Goal: Information Seeking & Learning: Learn about a topic

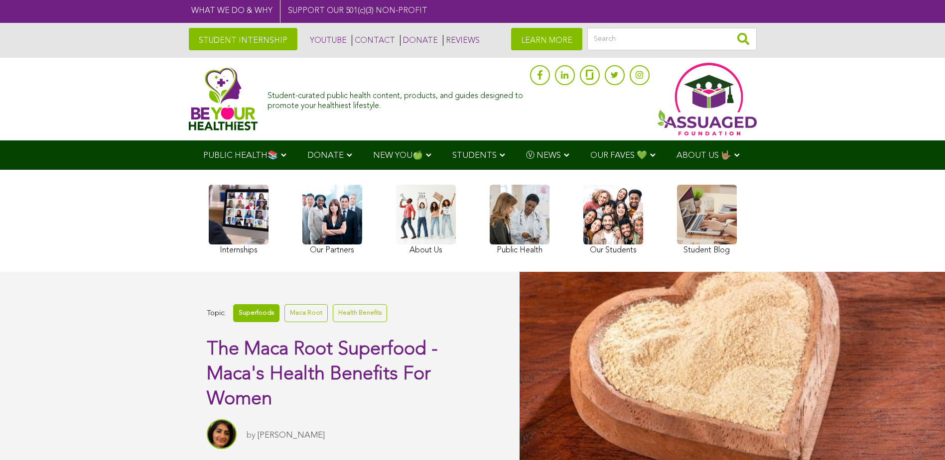
click at [255, 311] on link "Superfoods" at bounding box center [256, 312] width 46 height 17
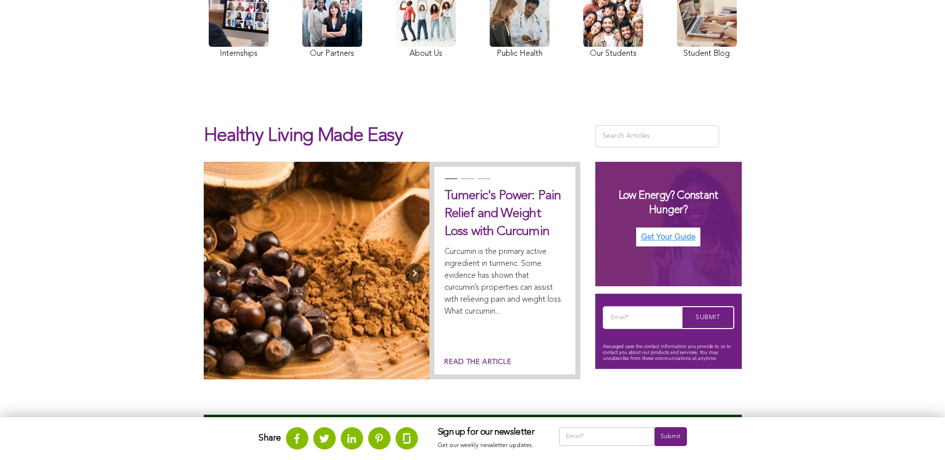
scroll to position [226, 0]
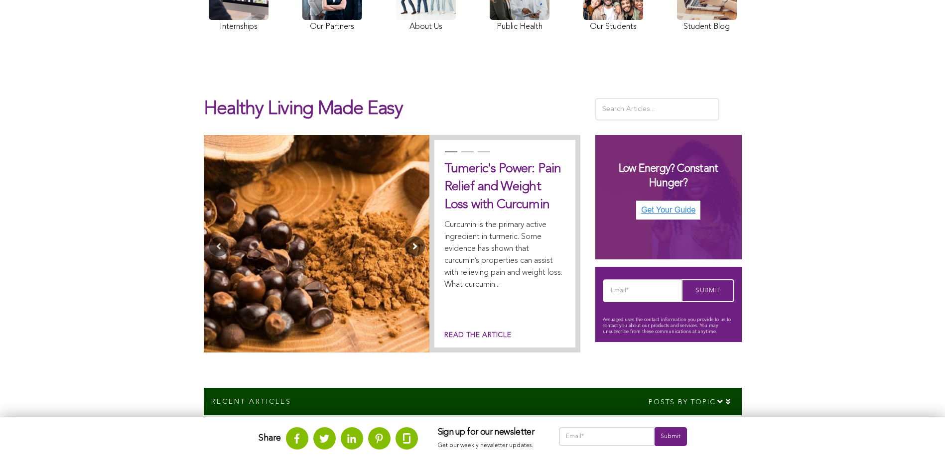
click at [413, 245] on button "Next" at bounding box center [415, 247] width 20 height 20
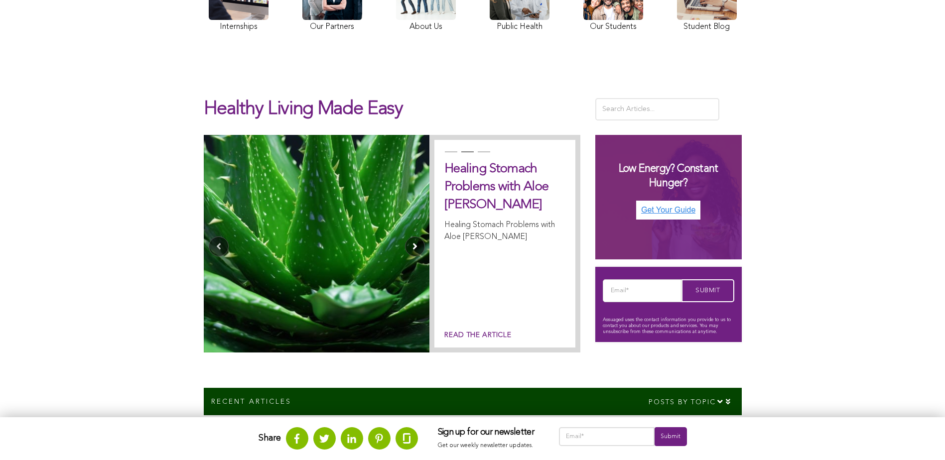
click at [413, 245] on button "Next" at bounding box center [415, 247] width 20 height 20
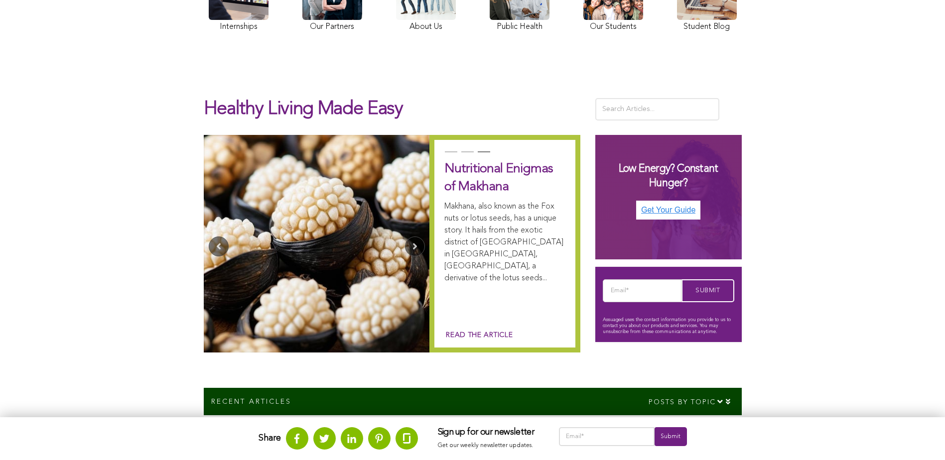
click at [456, 332] on link "Read the article" at bounding box center [478, 335] width 68 height 10
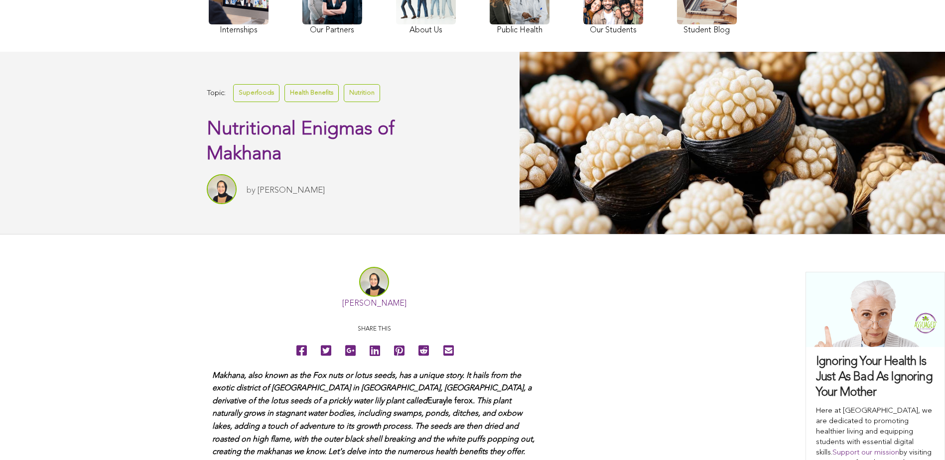
scroll to position [201, 0]
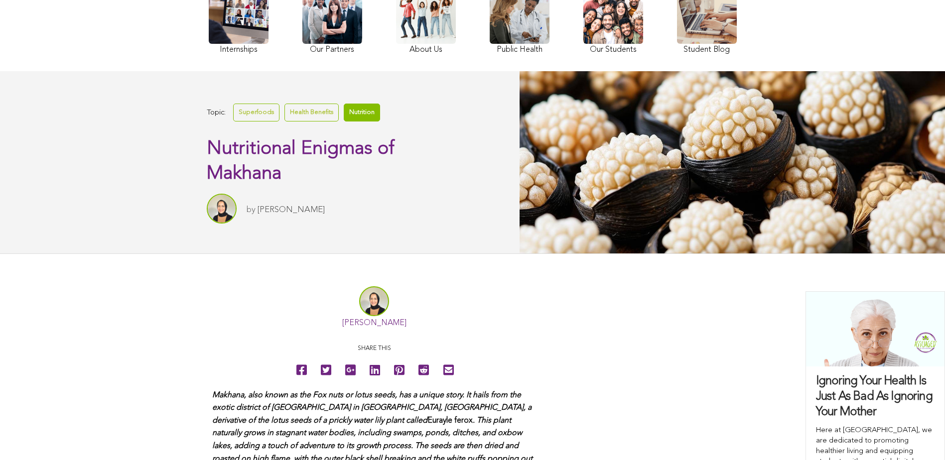
click at [363, 114] on link "Nutrition" at bounding box center [362, 112] width 36 height 17
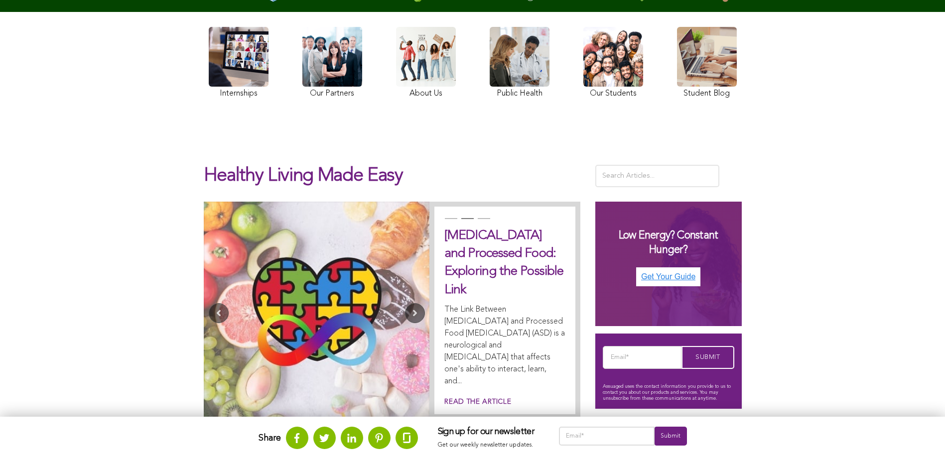
scroll to position [193, 0]
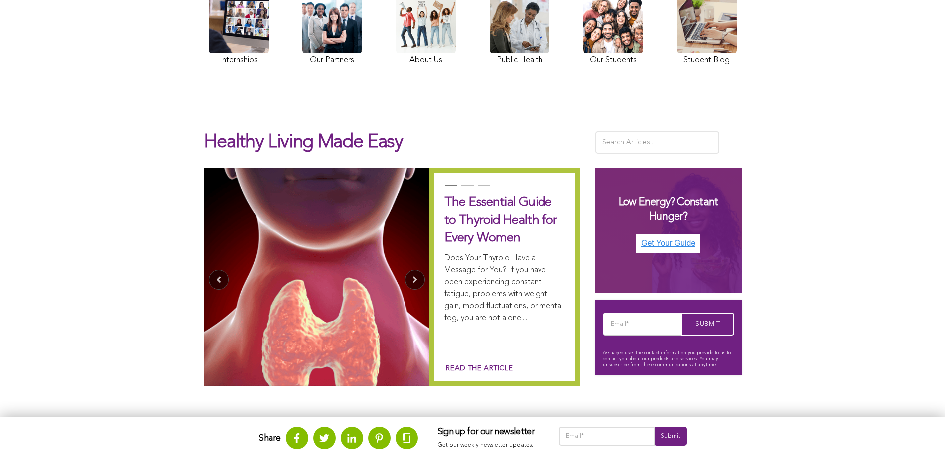
click at [494, 365] on link "Read the article" at bounding box center [478, 369] width 68 height 10
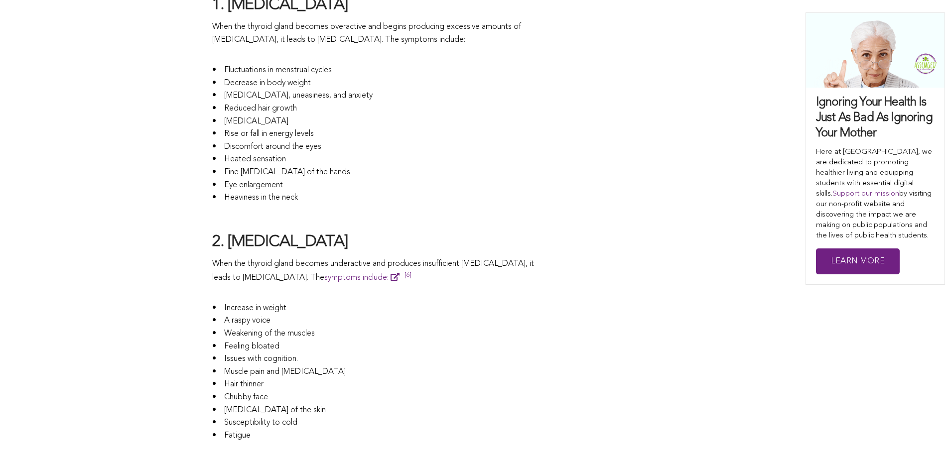
scroll to position [2006, 0]
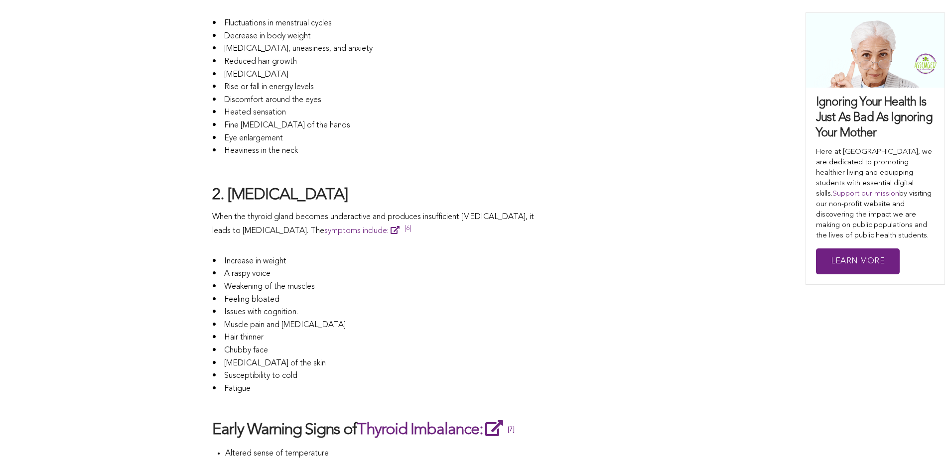
click at [640, 312] on div "CONTRIBUTORS [PERSON_NAME] Share this Does Your Thyroid Have a Message for You?…" at bounding box center [472, 81] width 520 height 3150
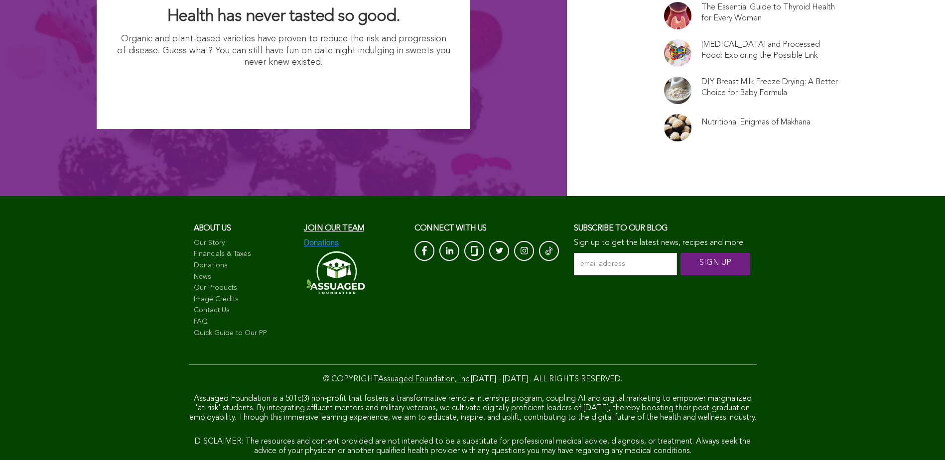
scroll to position [4713, 0]
